Goal: Transaction & Acquisition: Book appointment/travel/reservation

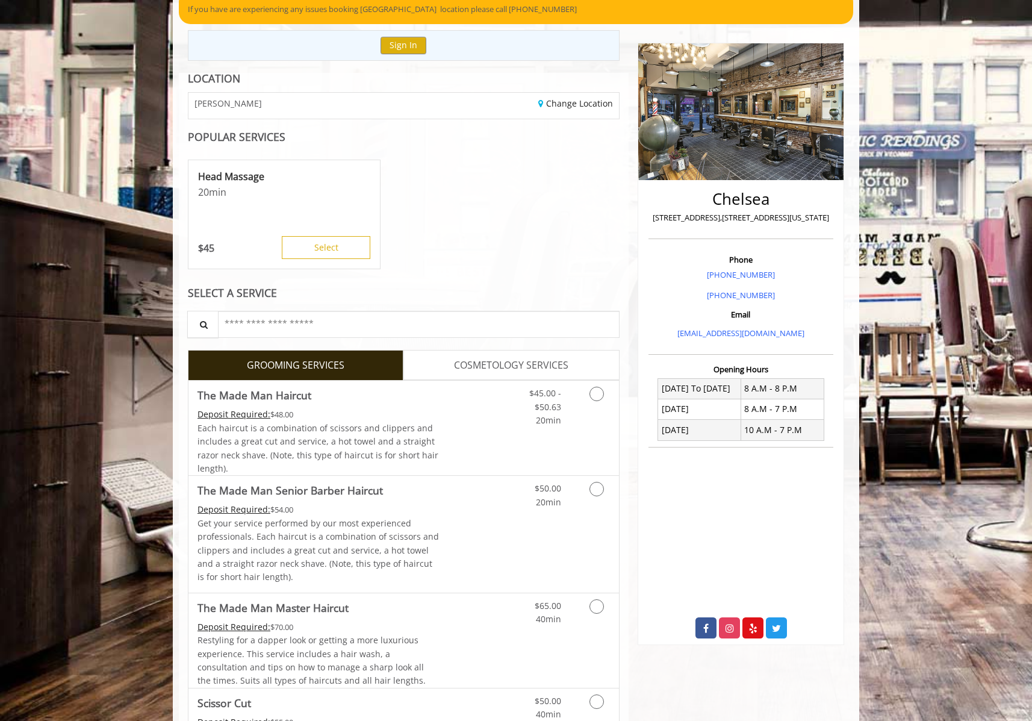
scroll to position [131, 0]
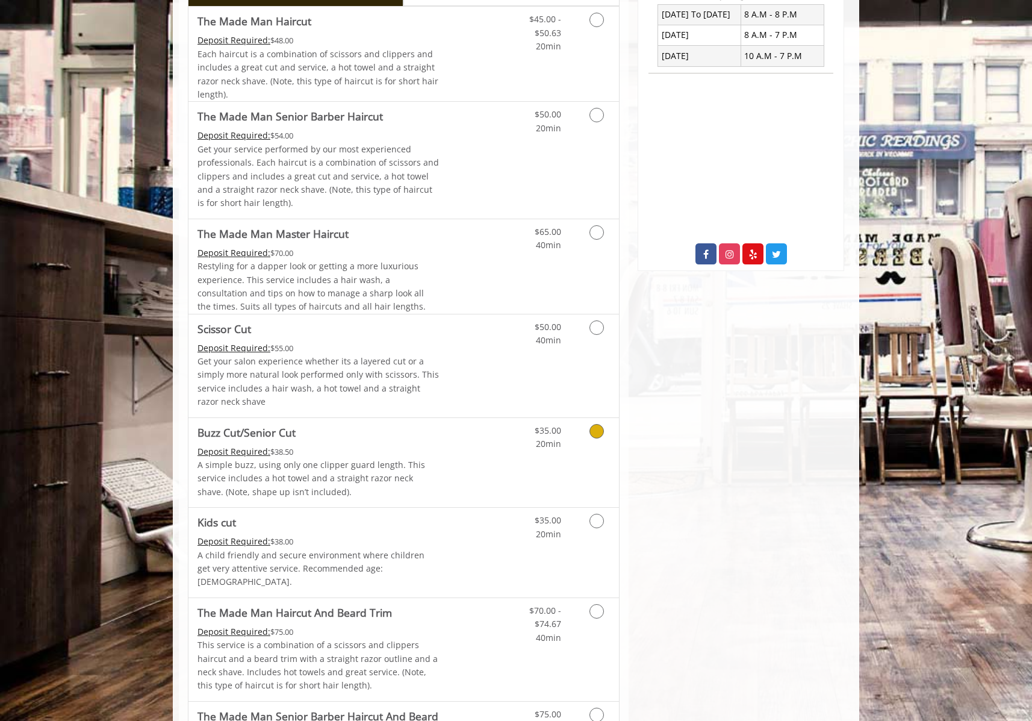
click at [596, 433] on icon "Grooming services" at bounding box center [596, 431] width 14 height 14
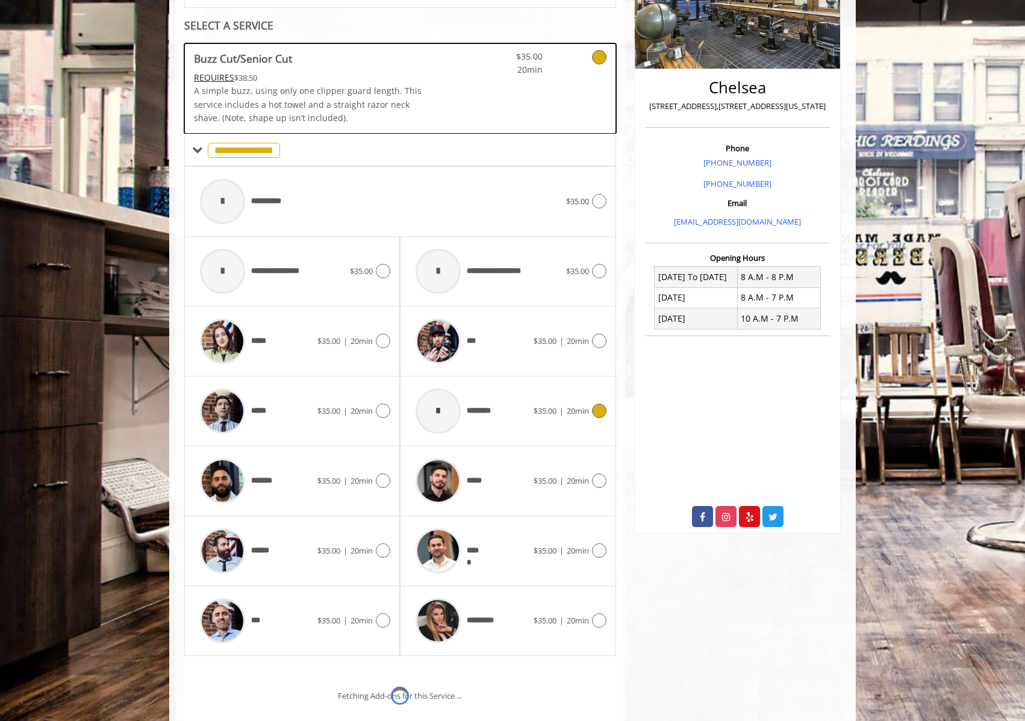
scroll to position [284, 0]
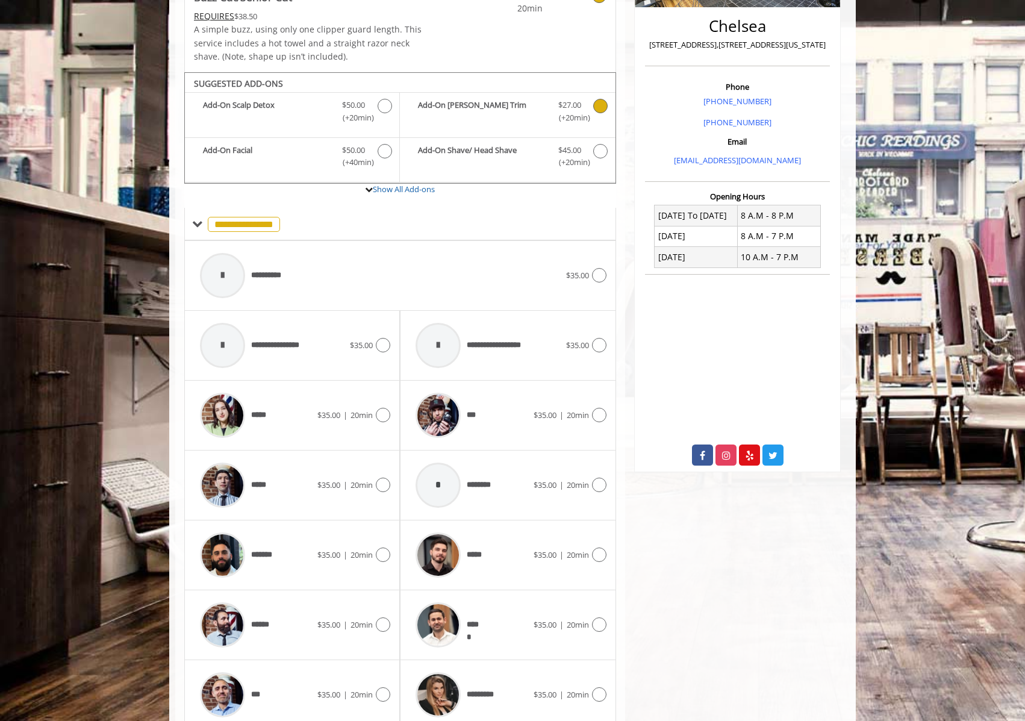
click at [594, 104] on icon "Buzz Cut/Senior Cut Add-onS" at bounding box center [600, 106] width 14 height 14
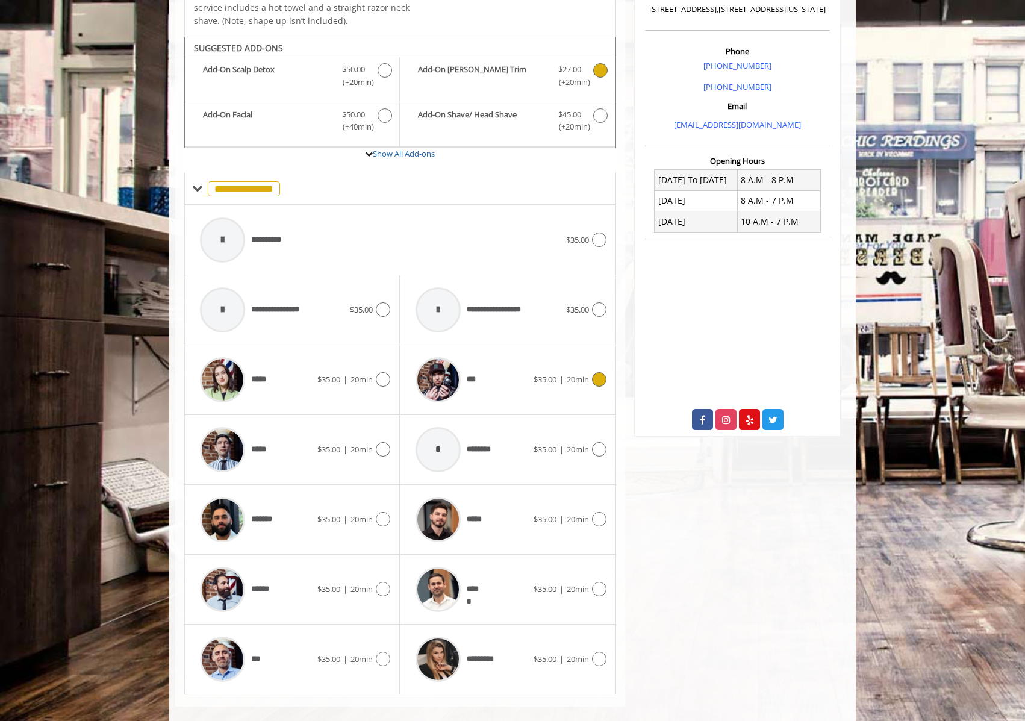
scroll to position [335, 0]
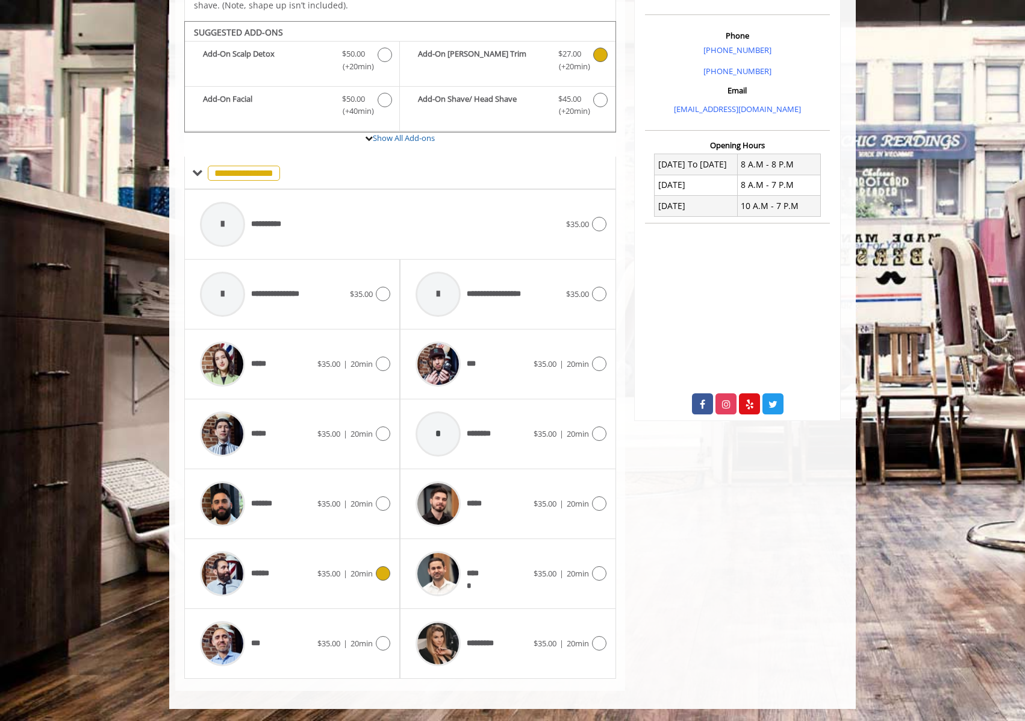
click at [383, 577] on icon at bounding box center [383, 573] width 14 height 14
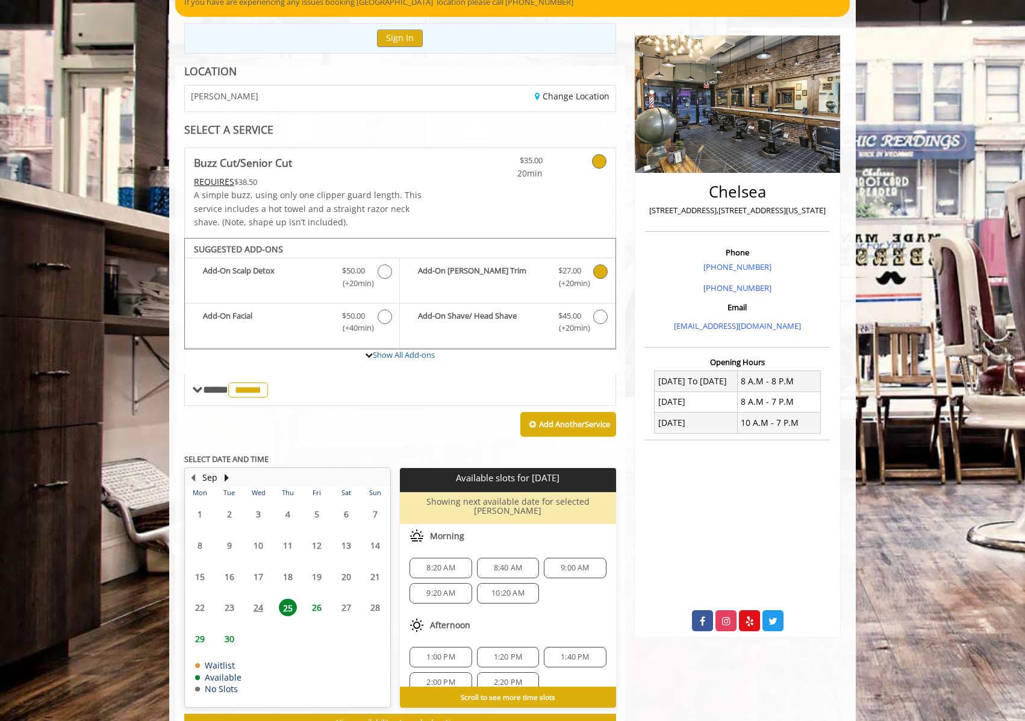
scroll to position [155, 0]
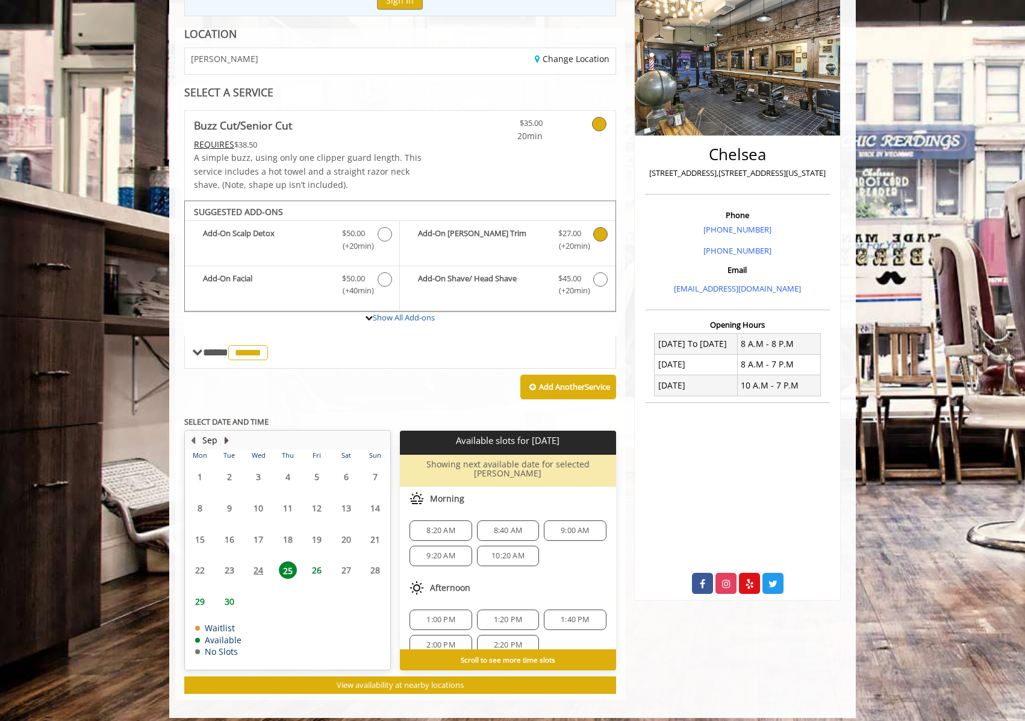
click at [225, 438] on button "Next Month" at bounding box center [227, 439] width 10 height 13
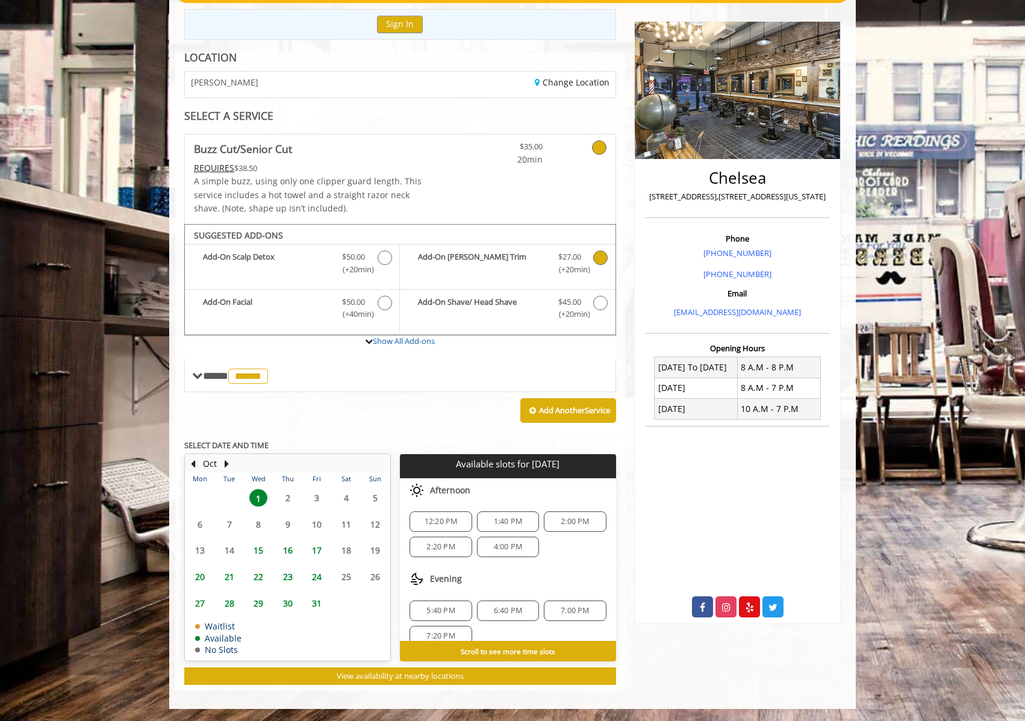
scroll to position [105, 0]
click at [454, 598] on span "5:40 PM" at bounding box center [440, 596] width 51 height 10
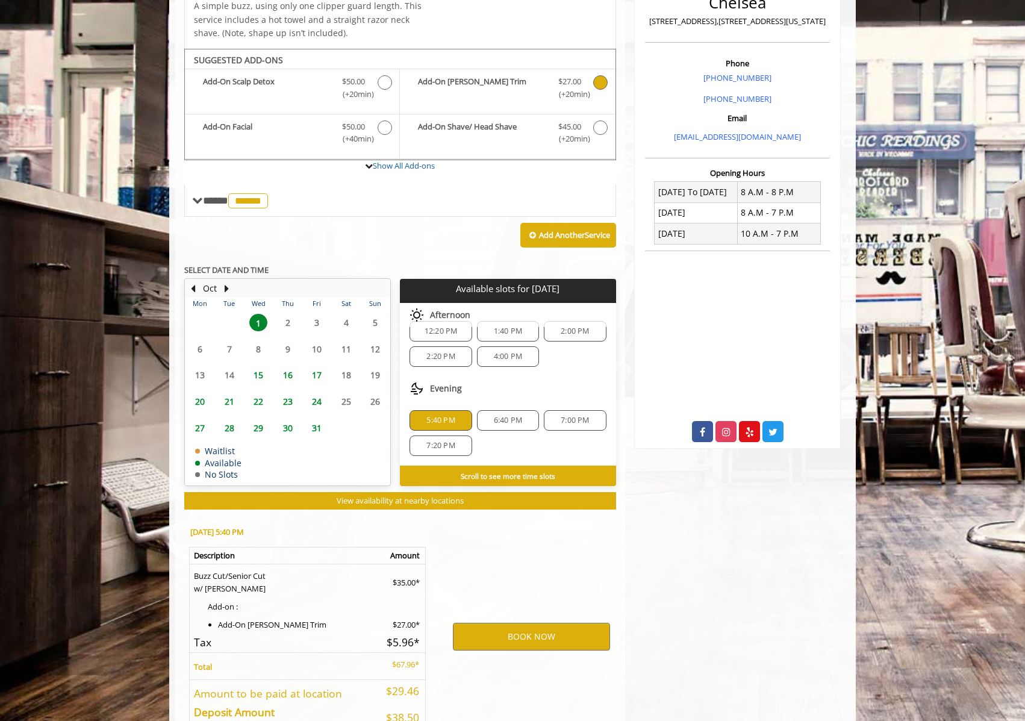
scroll to position [385, 0]
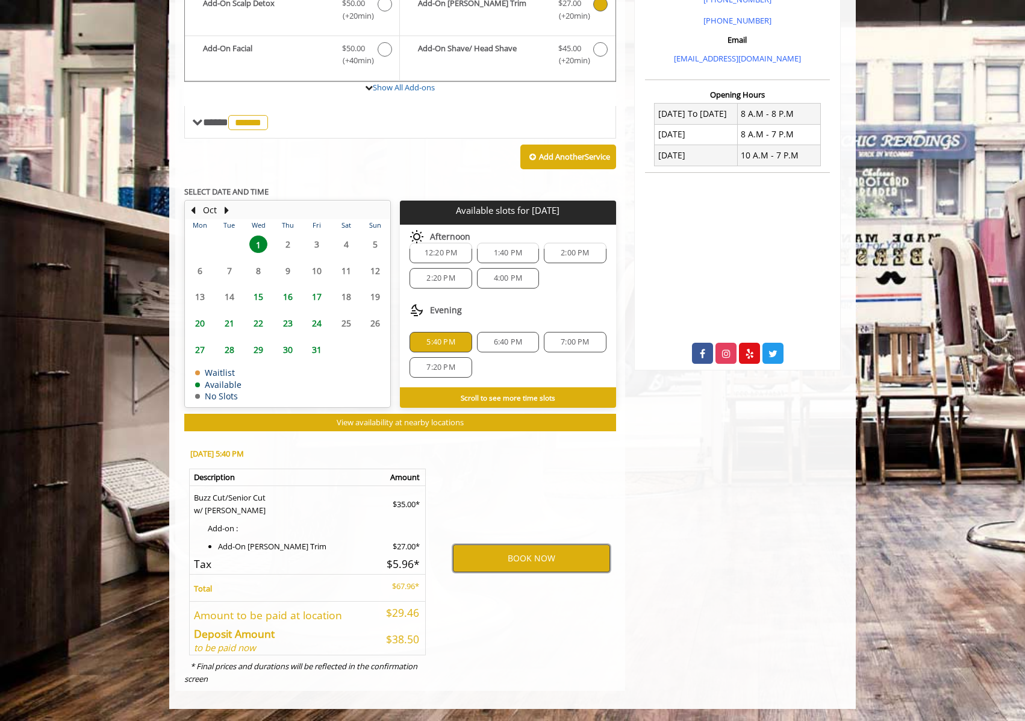
click at [507, 564] on button "BOOK NOW" at bounding box center [531, 558] width 157 height 28
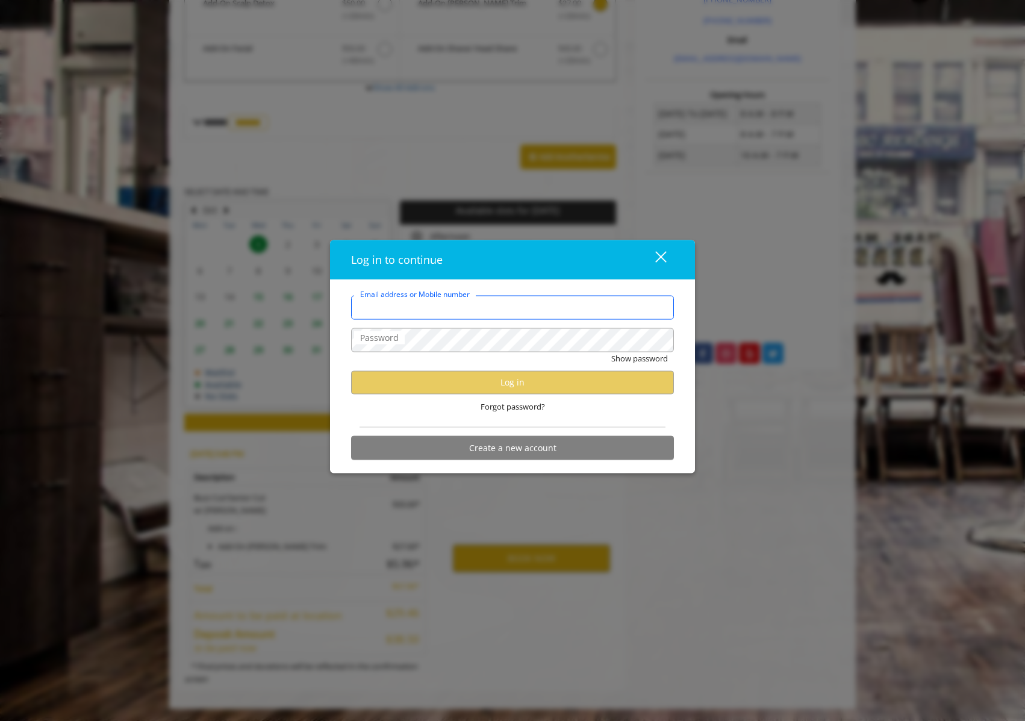
type input "**********"
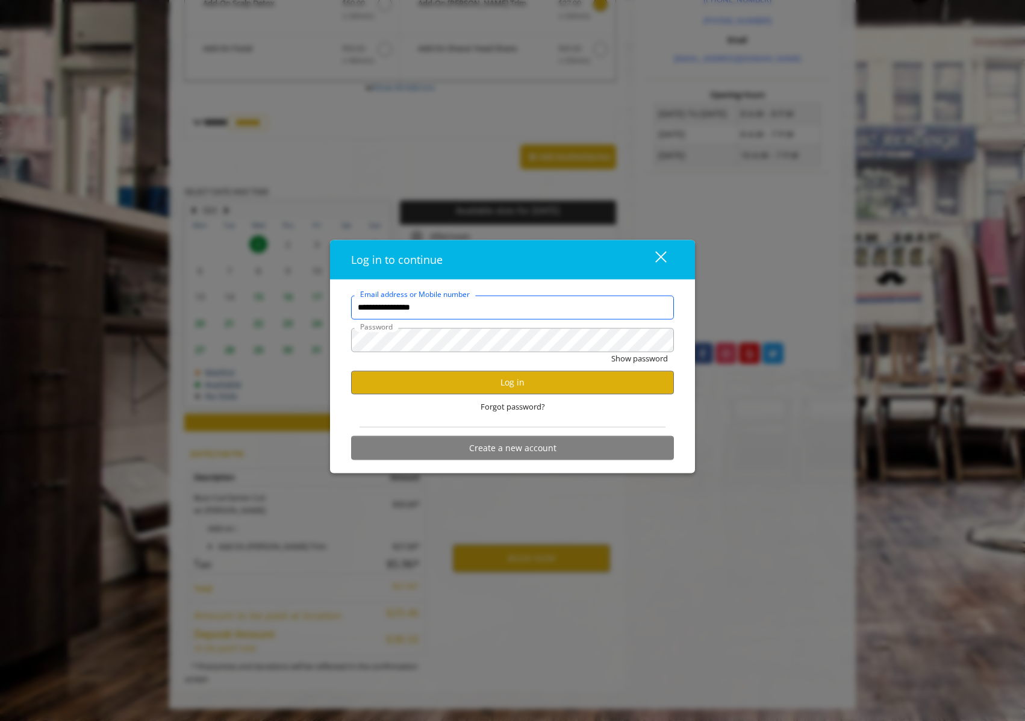
scroll to position [0, 0]
click at [517, 379] on button "Log in" at bounding box center [512, 381] width 323 height 23
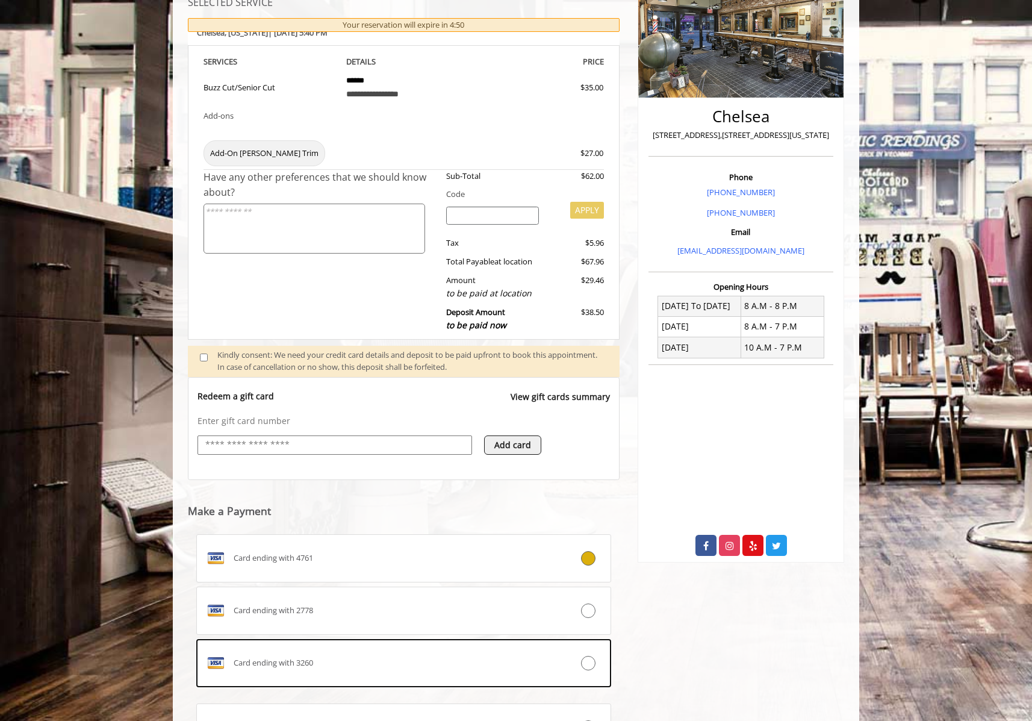
scroll to position [207, 0]
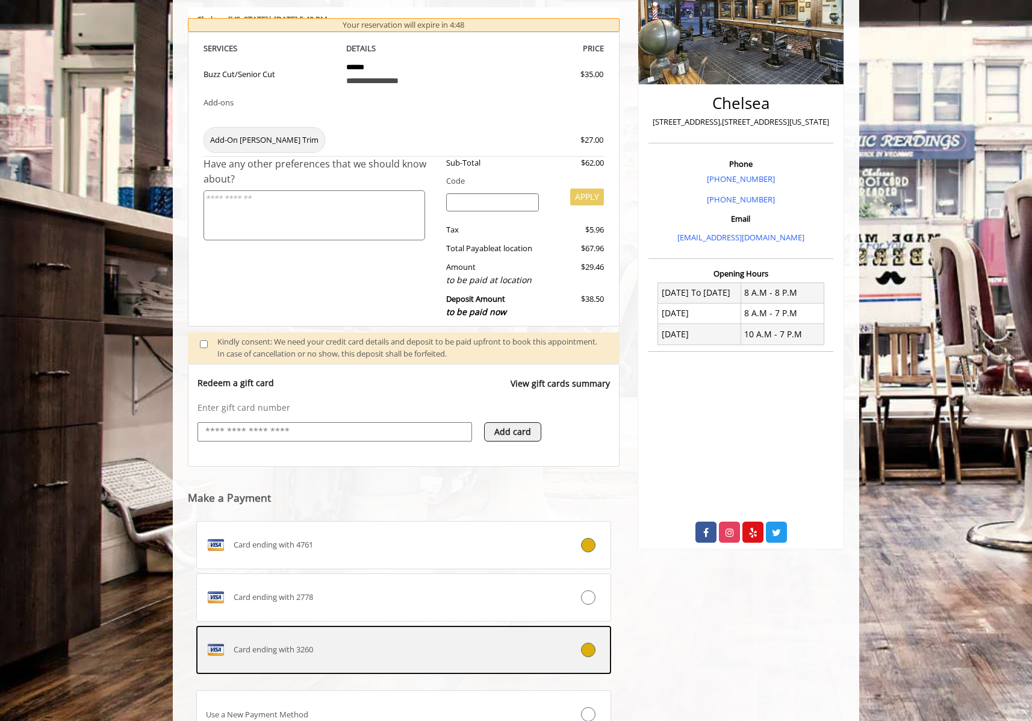
click at [591, 648] on icon at bounding box center [588, 649] width 14 height 14
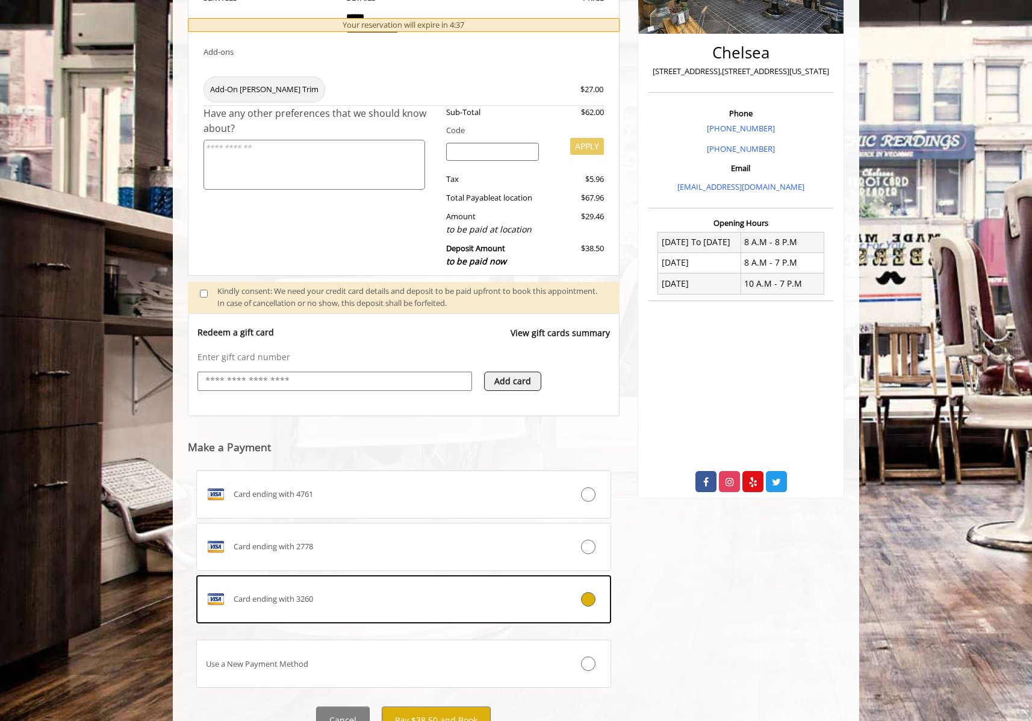
scroll to position [312, 0]
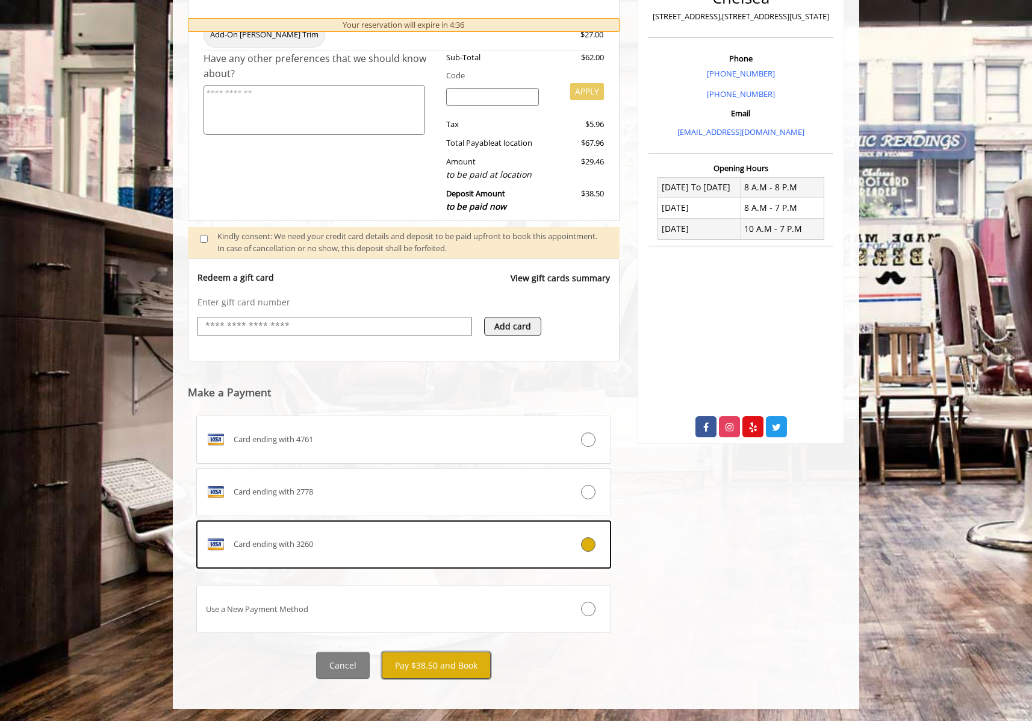
click at [444, 665] on button "Pay $38.50 and Book" at bounding box center [436, 664] width 109 height 27
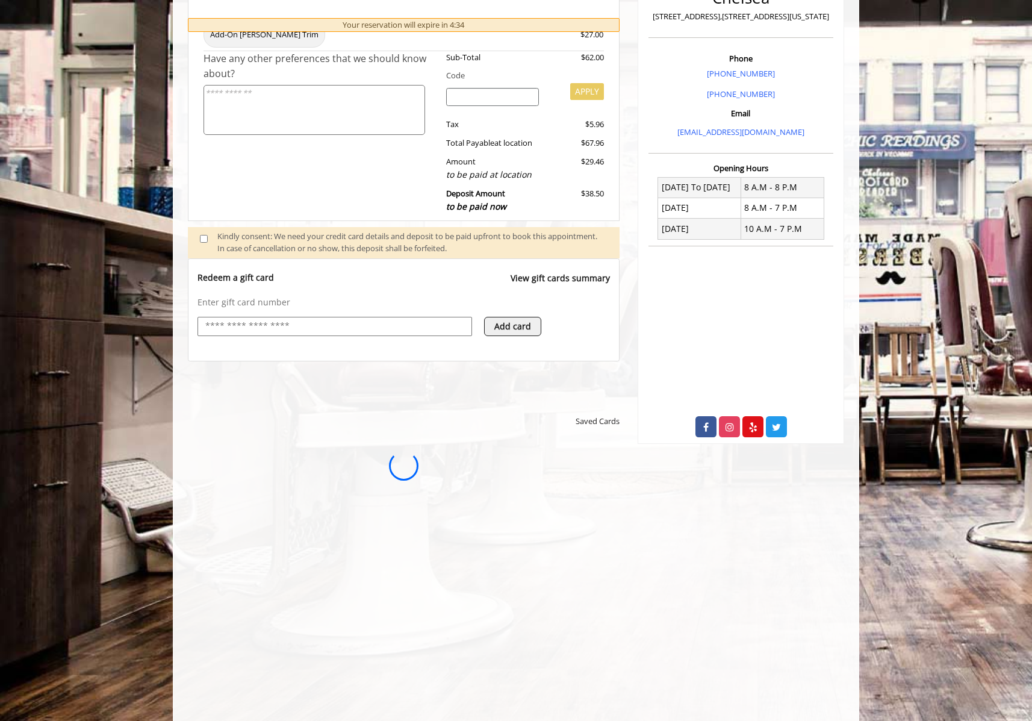
scroll to position [0, 0]
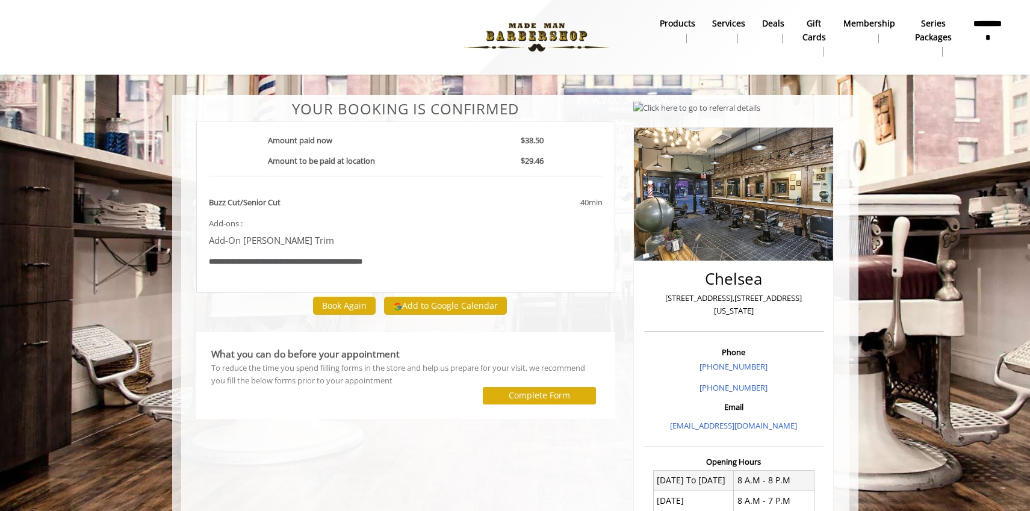
click at [842, 39] on link "Membership" at bounding box center [869, 30] width 69 height 31
